Goal: Information Seeking & Learning: Learn about a topic

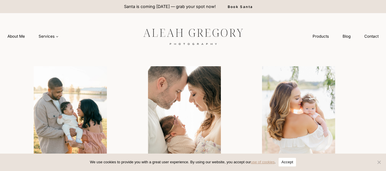
click at [289, 162] on button "Accept" at bounding box center [286, 162] width 17 height 9
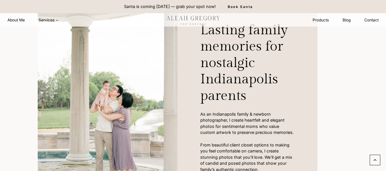
scroll to position [286, 0]
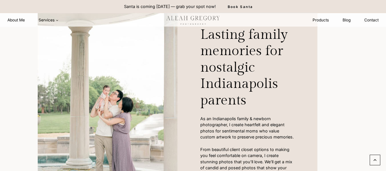
drag, startPoint x: 201, startPoint y: 34, endPoint x: 228, endPoint y: 117, distance: 87.2
click at [228, 130] on div "Lasting family memories for nostalgic Indianapolis parents As an Indianapolis f…" at bounding box center [247, 102] width 140 height 178
drag, startPoint x: 201, startPoint y: 36, endPoint x: 262, endPoint y: 48, distance: 61.4
click at [260, 48] on h2 "Lasting family memories for nostalgic Indianapolis parents" at bounding box center [247, 71] width 94 height 89
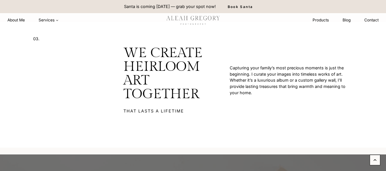
scroll to position [2052, 0]
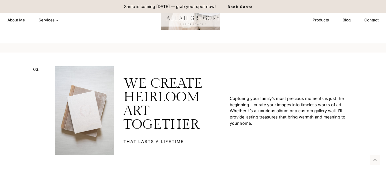
drag, startPoint x: 258, startPoint y: 122, endPoint x: 218, endPoint y: 95, distance: 48.2
click at [218, 95] on div "03. WE CREATE HEIRLOOM ART TOGETHER THAT LASTS A LIFETIME Capturing your family…" at bounding box center [192, 116] width 365 height 126
click at [237, 99] on p "Capturing your family’s most precious moments is just the beginning. I curate y…" at bounding box center [291, 110] width 123 height 31
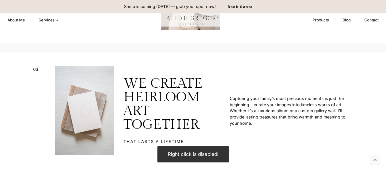
click at [248, 106] on p "Capturing your family’s most precious moments is just the beginning. I curate y…" at bounding box center [291, 110] width 123 height 31
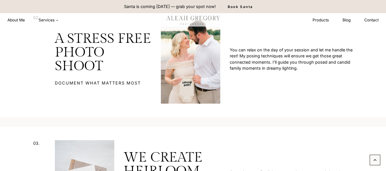
scroll to position [1966, 0]
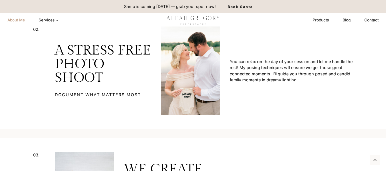
click at [19, 21] on link "About Me" at bounding box center [16, 20] width 31 height 11
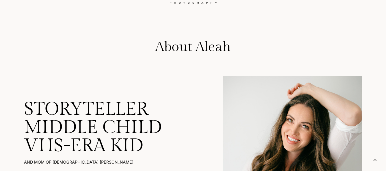
scroll to position [86, 0]
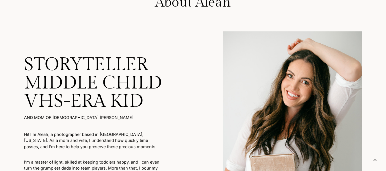
drag, startPoint x: 23, startPoint y: 60, endPoint x: 77, endPoint y: 99, distance: 66.2
click at [41, 122] on div "STORYTELLER MIDDLE CHILD VHS-era kid AND mom of [DEMOGRAPHIC_DATA] [PERSON_NAME…" at bounding box center [192, 136] width 365 height 236
click at [112, 99] on h2 "VHS-era kid" at bounding box center [93, 101] width 139 height 9
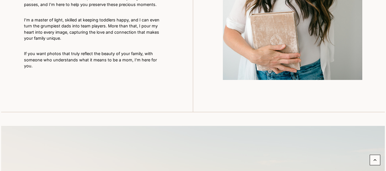
scroll to position [228, 0]
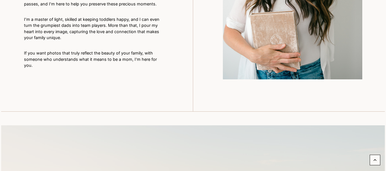
drag, startPoint x: 154, startPoint y: 56, endPoint x: 45, endPoint y: 50, distance: 108.4
click at [54, 51] on p "If you want photos that truly reflect the beauty of your family, with someone w…" at bounding box center [93, 59] width 139 height 19
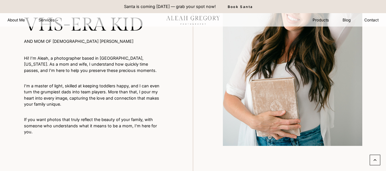
scroll to position [114, 0]
